Goal: Task Accomplishment & Management: Manage account settings

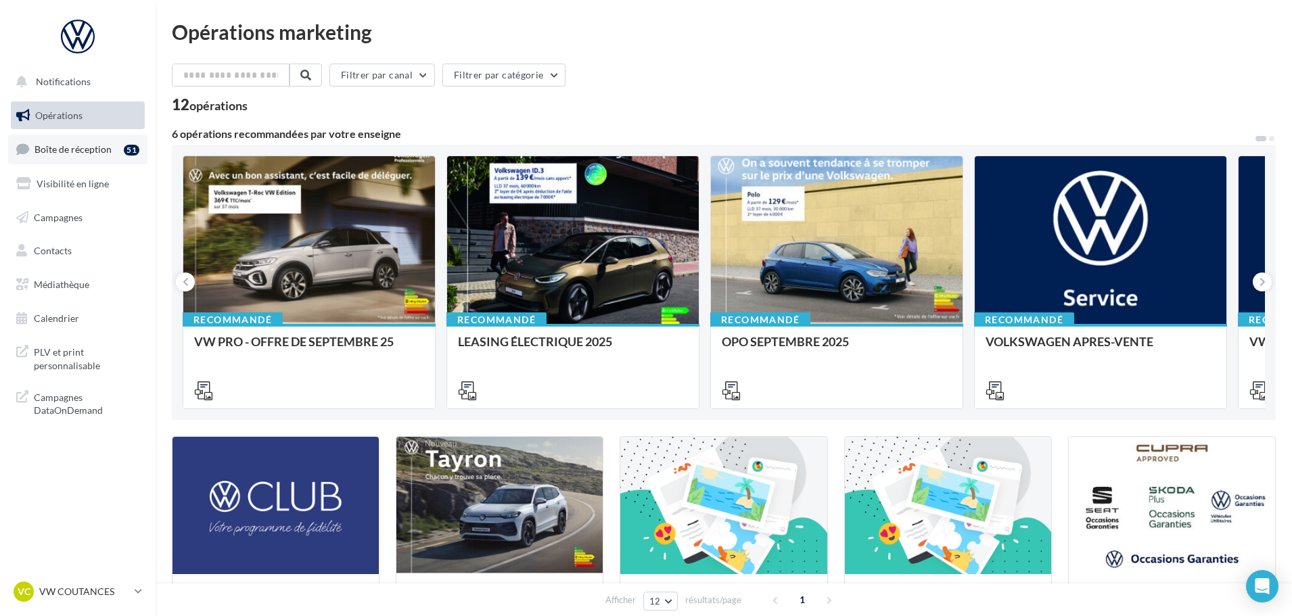
click at [78, 147] on span "Boîte de réception" at bounding box center [72, 148] width 77 height 11
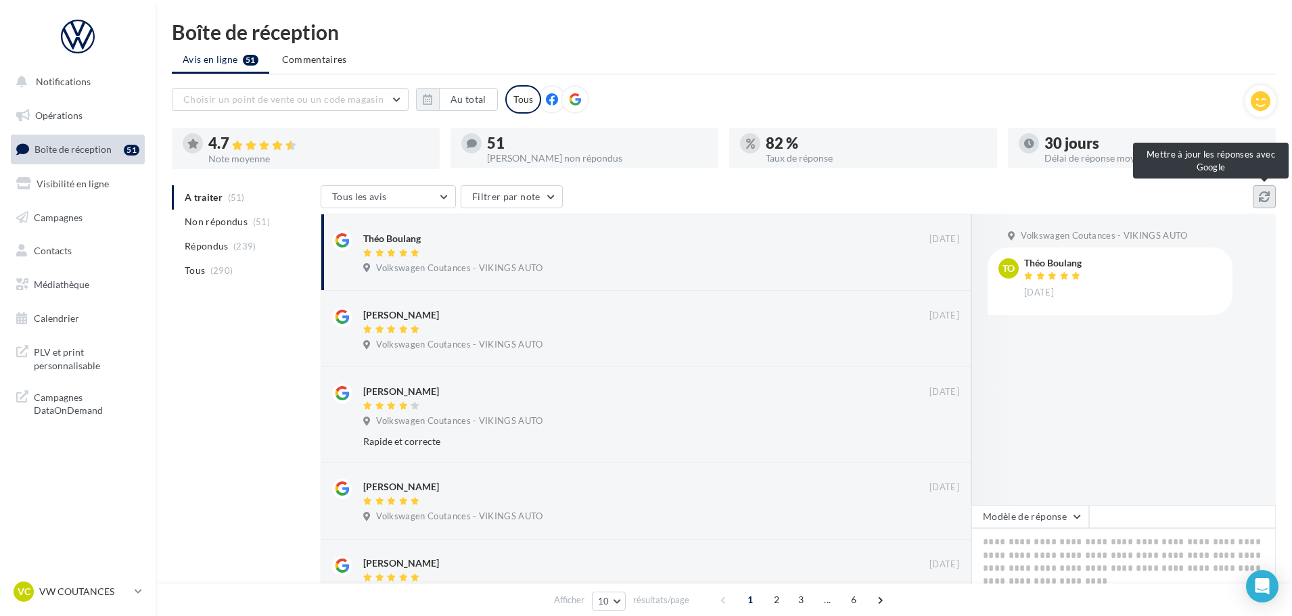
click at [1257, 199] on button at bounding box center [1263, 196] width 23 height 23
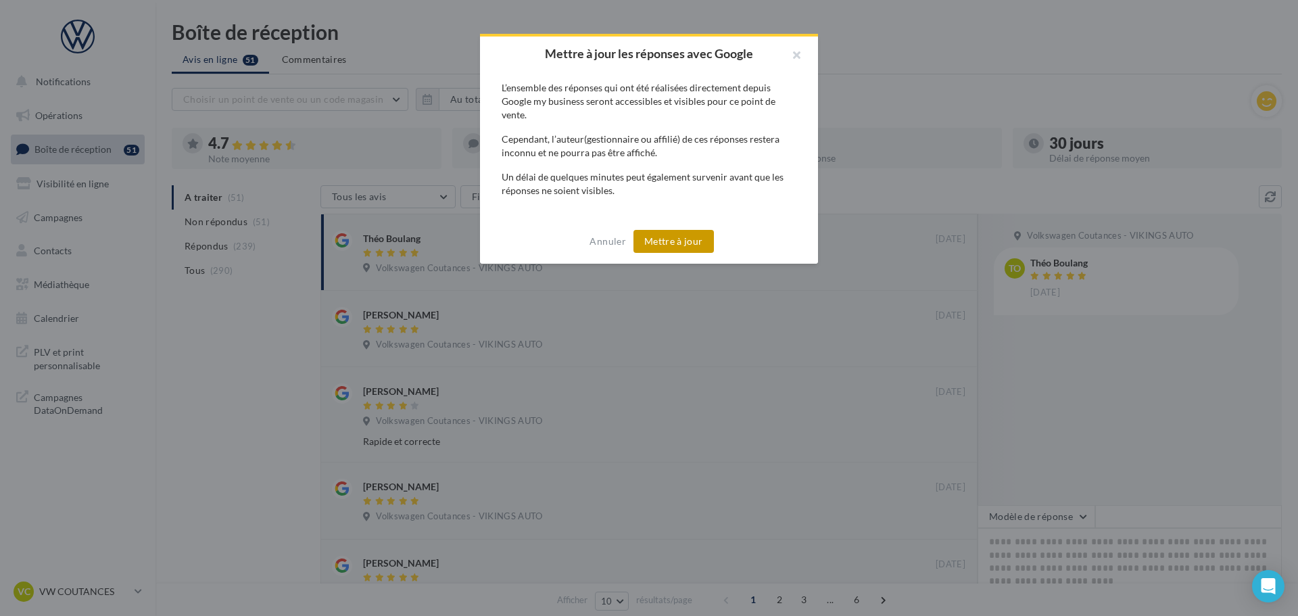
click at [672, 233] on button "Mettre à jour" at bounding box center [674, 241] width 80 height 23
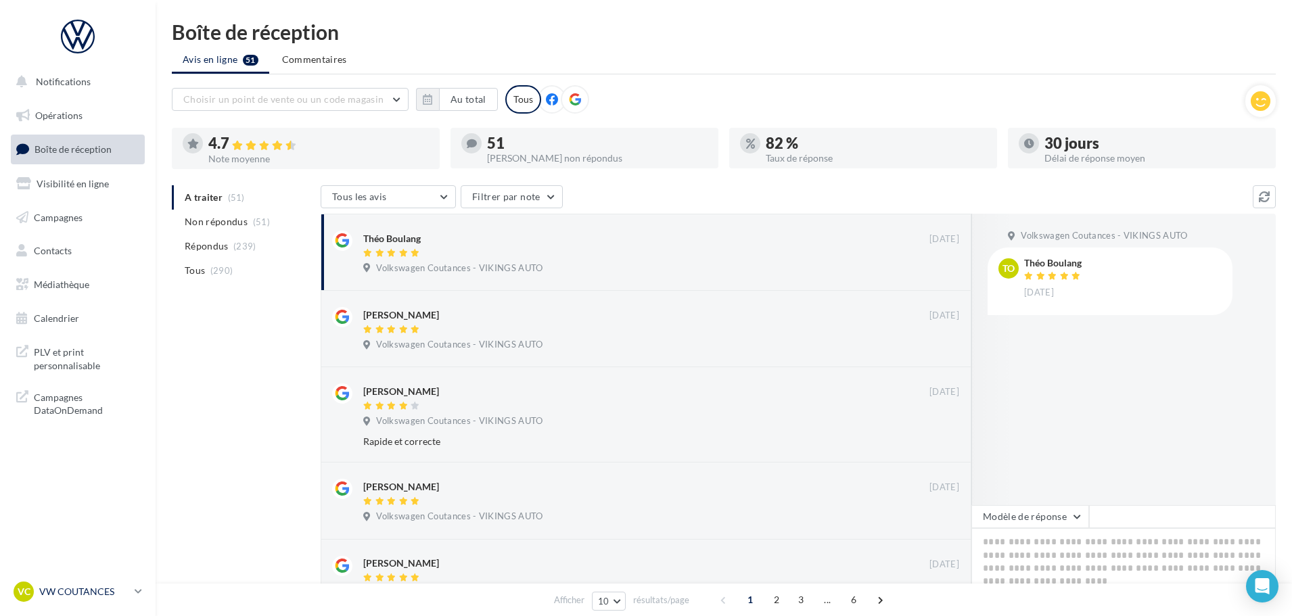
click at [92, 594] on p "VW COUTANCES" at bounding box center [84, 592] width 90 height 14
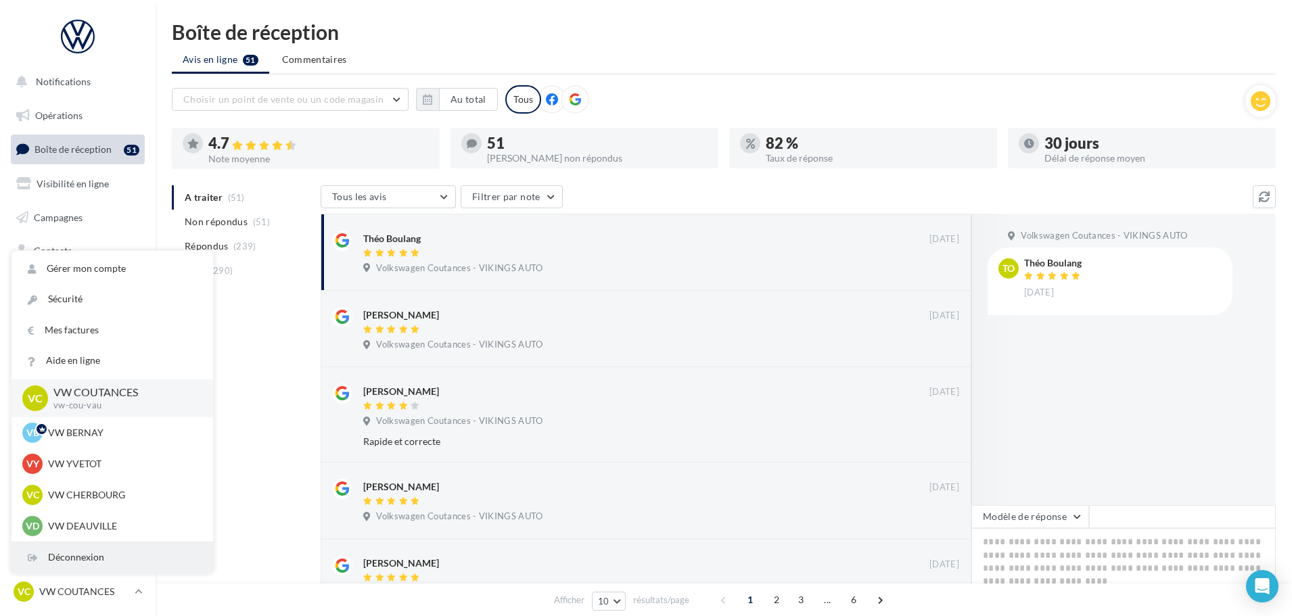
click at [92, 561] on div "Déconnexion" at bounding box center [112, 557] width 202 height 30
